Goal: Transaction & Acquisition: Purchase product/service

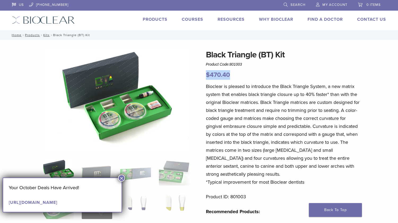
drag, startPoint x: 230, startPoint y: 75, endPoint x: 207, endPoint y: 70, distance: 24.0
click at [207, 70] on p "$ 470.40" at bounding box center [284, 75] width 156 height 10
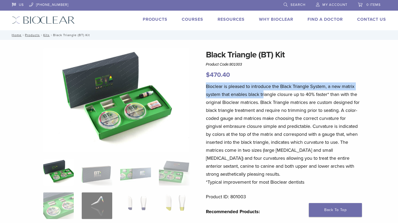
drag, startPoint x: 205, startPoint y: 86, endPoint x: 264, endPoint y: 96, distance: 60.1
click at [264, 96] on div "Black Triangle (BT) Kit Product Code: 801003 $ 470.40 Black Triangle (BT) Kit P…" at bounding box center [199, 224] width 382 height 353
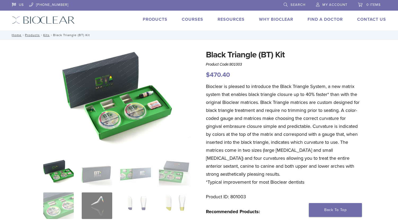
click at [241, 119] on p "Bioclear is pleased to introduce the Black Triangle System, a new matrix system…" at bounding box center [284, 133] width 156 height 103
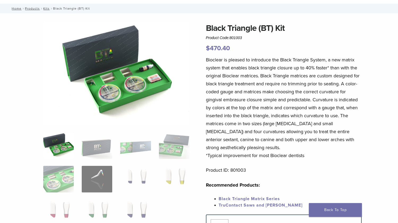
scroll to position [53, 0]
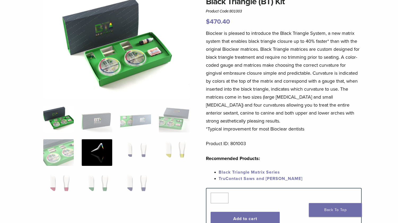
click at [102, 146] on img at bounding box center [97, 152] width 31 height 27
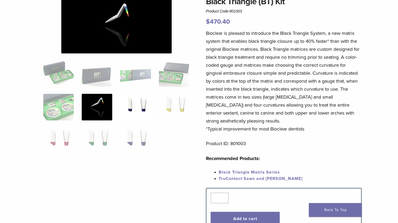
scroll to position [0, 0]
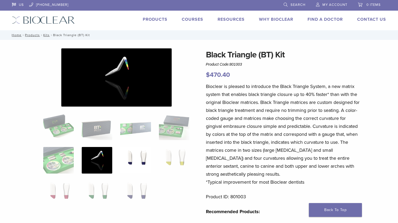
click at [128, 171] on img at bounding box center [135, 160] width 31 height 27
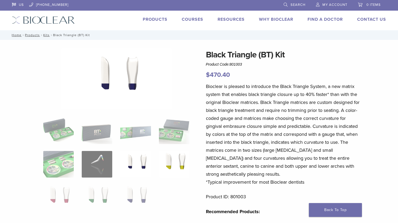
click at [169, 163] on img at bounding box center [174, 164] width 31 height 27
click at [61, 198] on img at bounding box center [58, 197] width 31 height 27
click at [94, 194] on img at bounding box center [97, 197] width 31 height 27
click at [136, 193] on img at bounding box center [135, 197] width 31 height 27
